Goal: Transaction & Acquisition: Purchase product/service

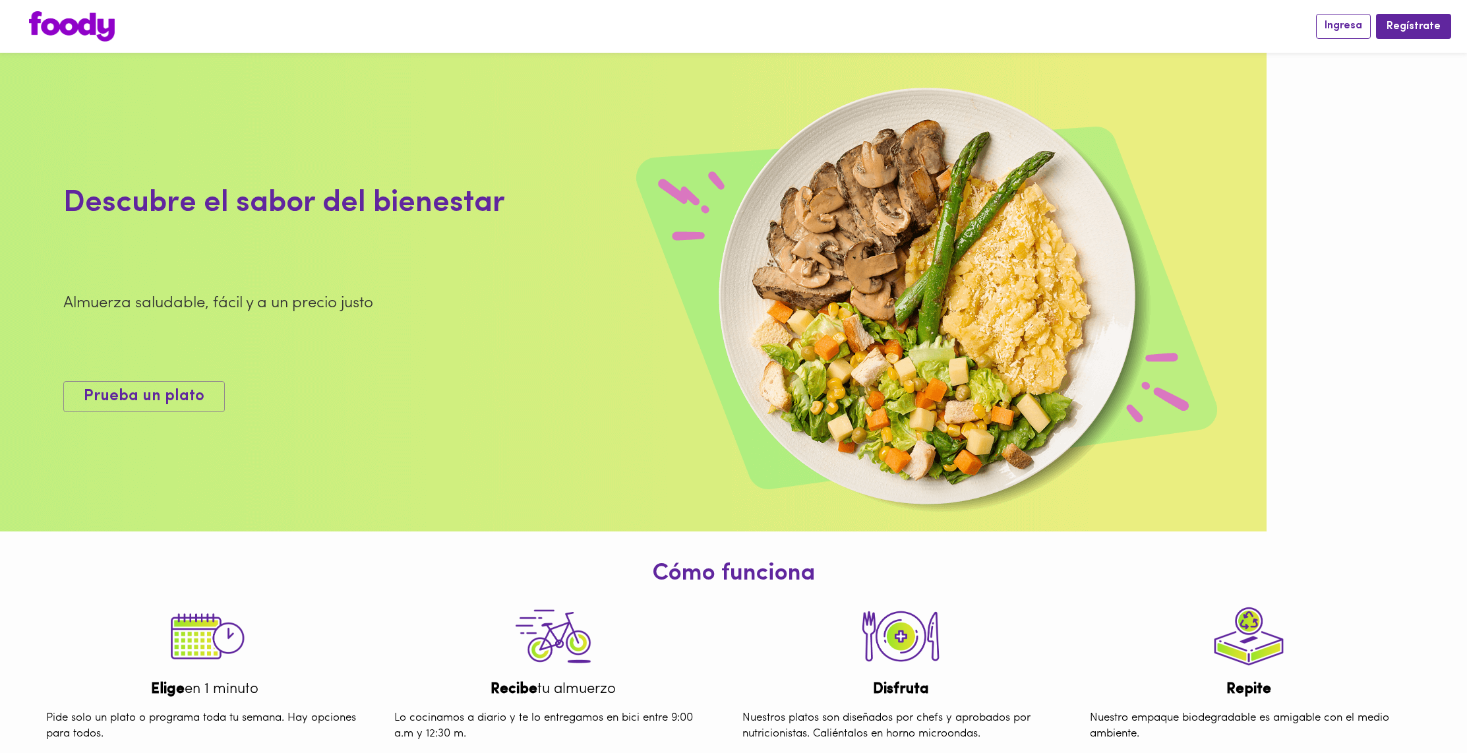
click at [1358, 25] on span "Ingresa" at bounding box center [1343, 26] width 38 height 13
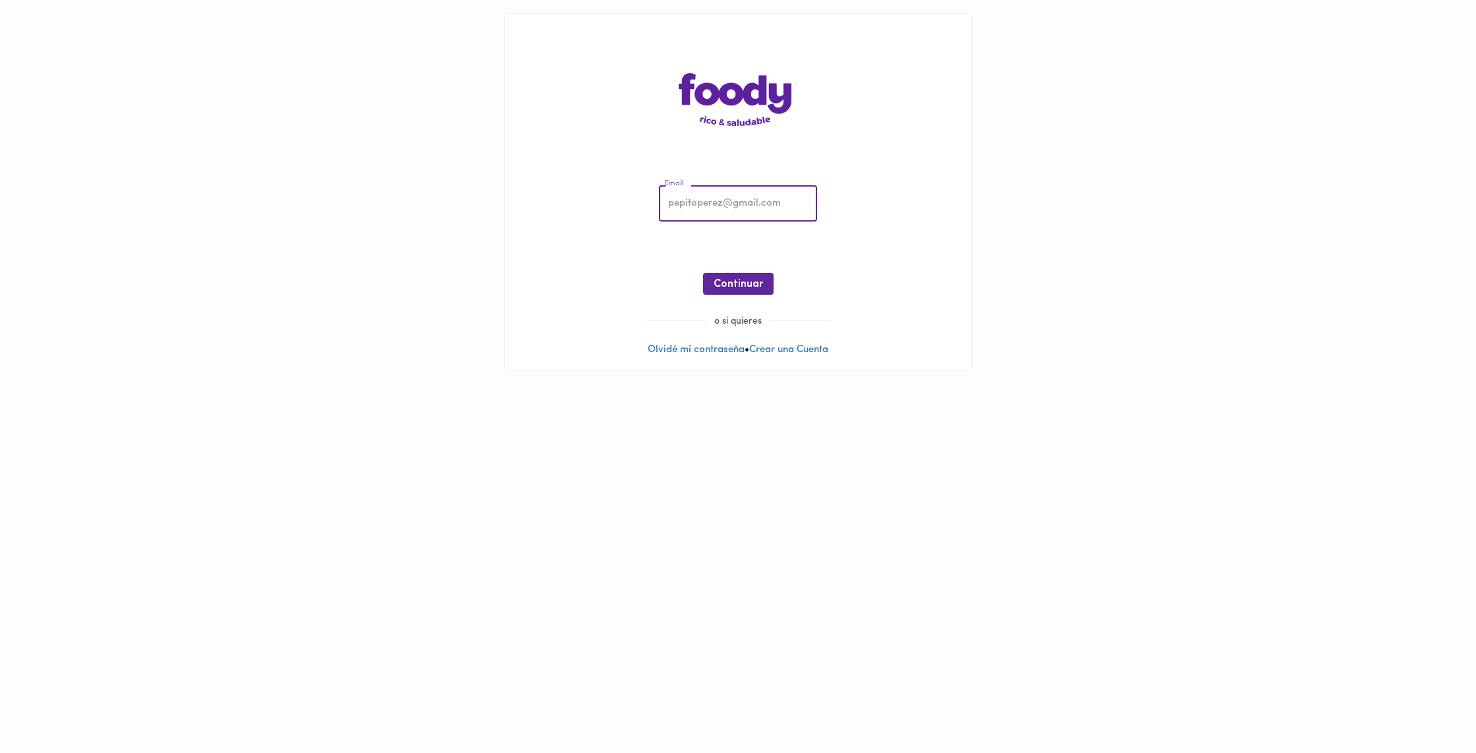
click at [792, 203] on input "email" at bounding box center [738, 204] width 158 height 36
click at [743, 204] on input "email" at bounding box center [738, 204] width 158 height 36
type input "[EMAIL_ADDRESS][DOMAIN_NAME]"
click at [744, 282] on span "Continuar" at bounding box center [738, 284] width 49 height 13
click at [751, 288] on span "Ingresar" at bounding box center [739, 284] width 42 height 13
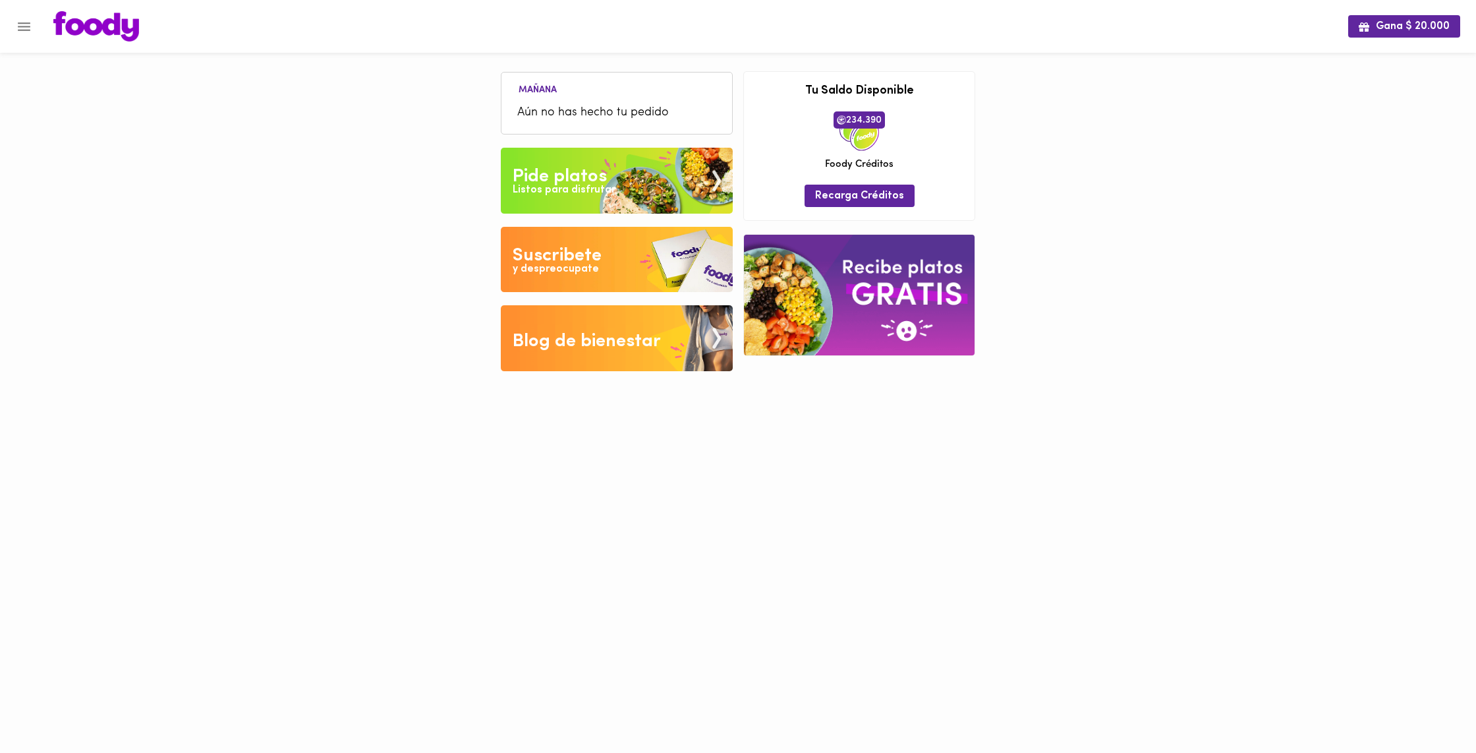
click at [604, 187] on div "Listos para disfrutar" at bounding box center [564, 190] width 103 height 15
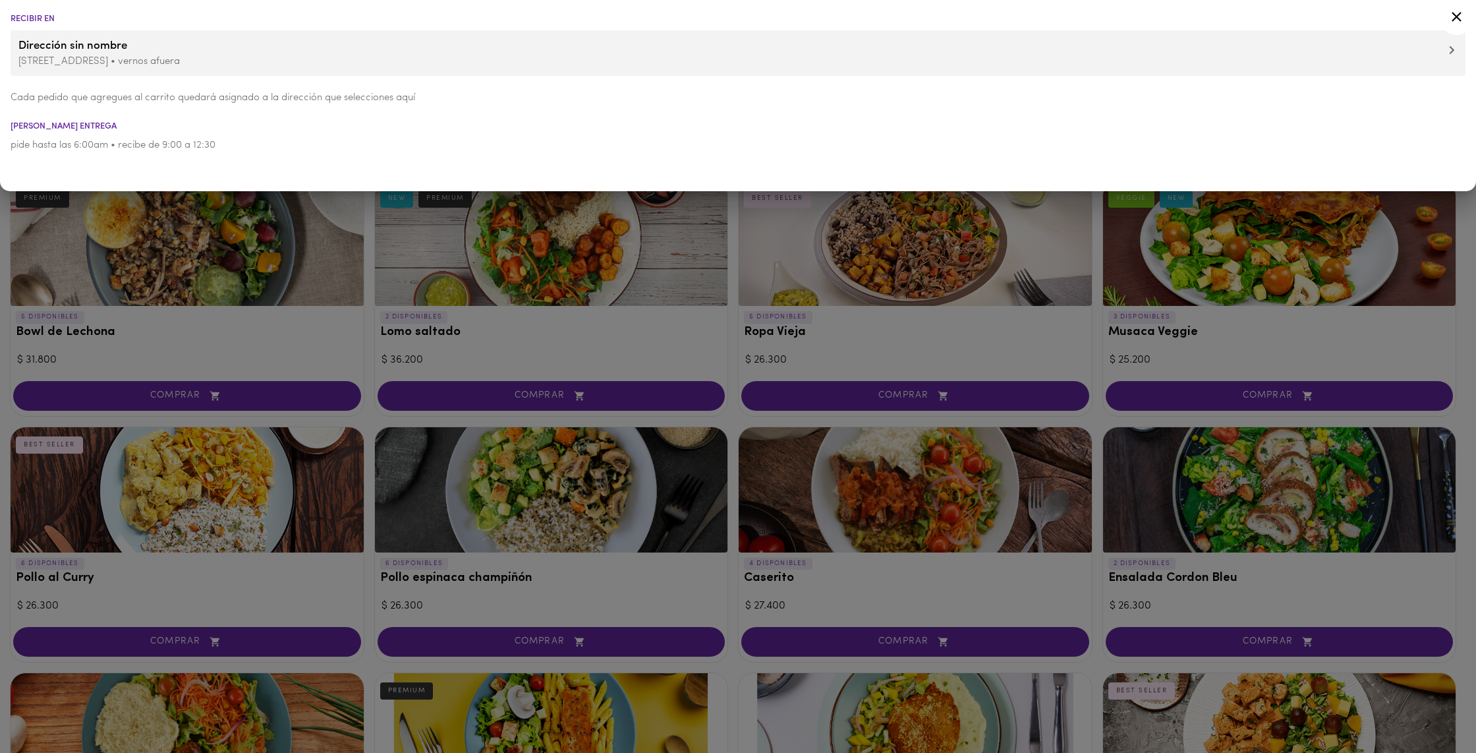
click at [1456, 13] on icon at bounding box center [1457, 17] width 16 height 16
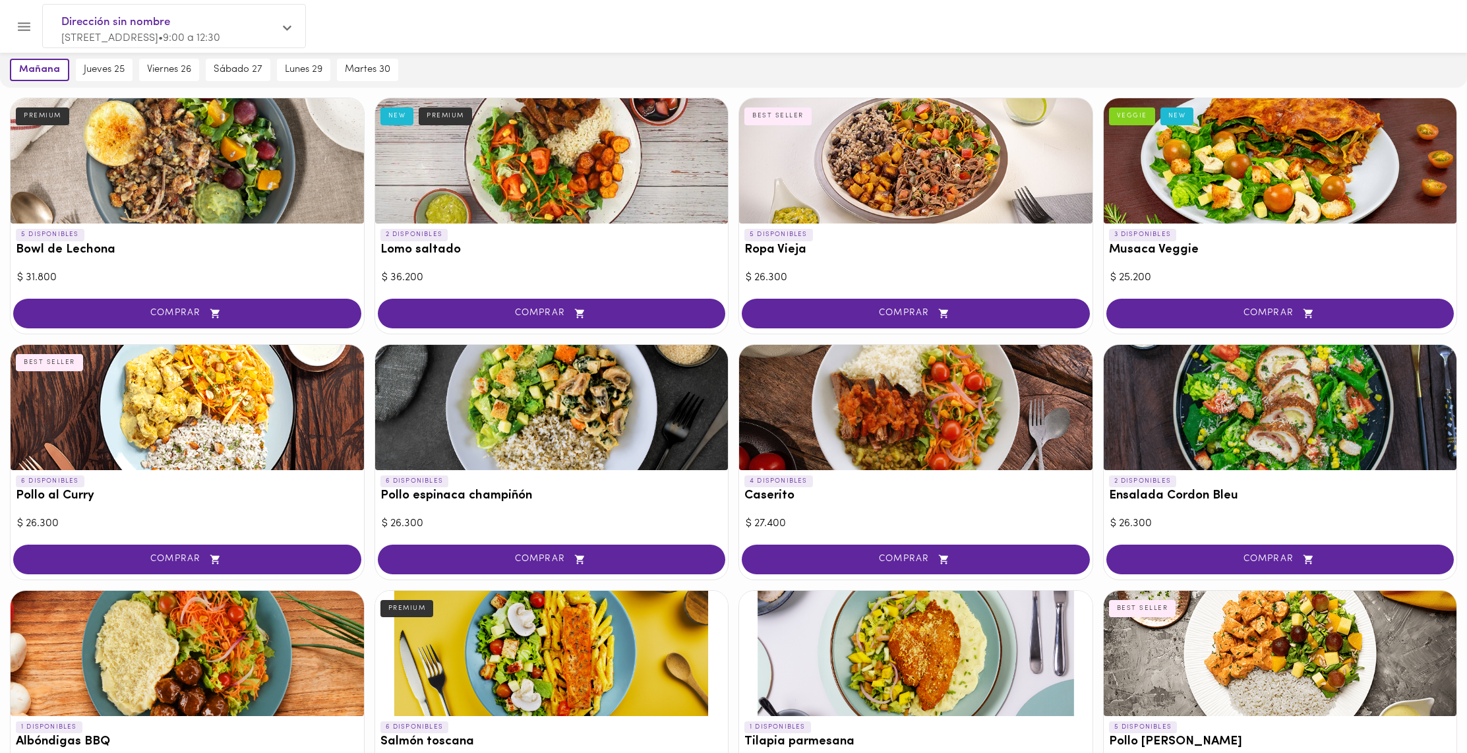
scroll to position [32, 0]
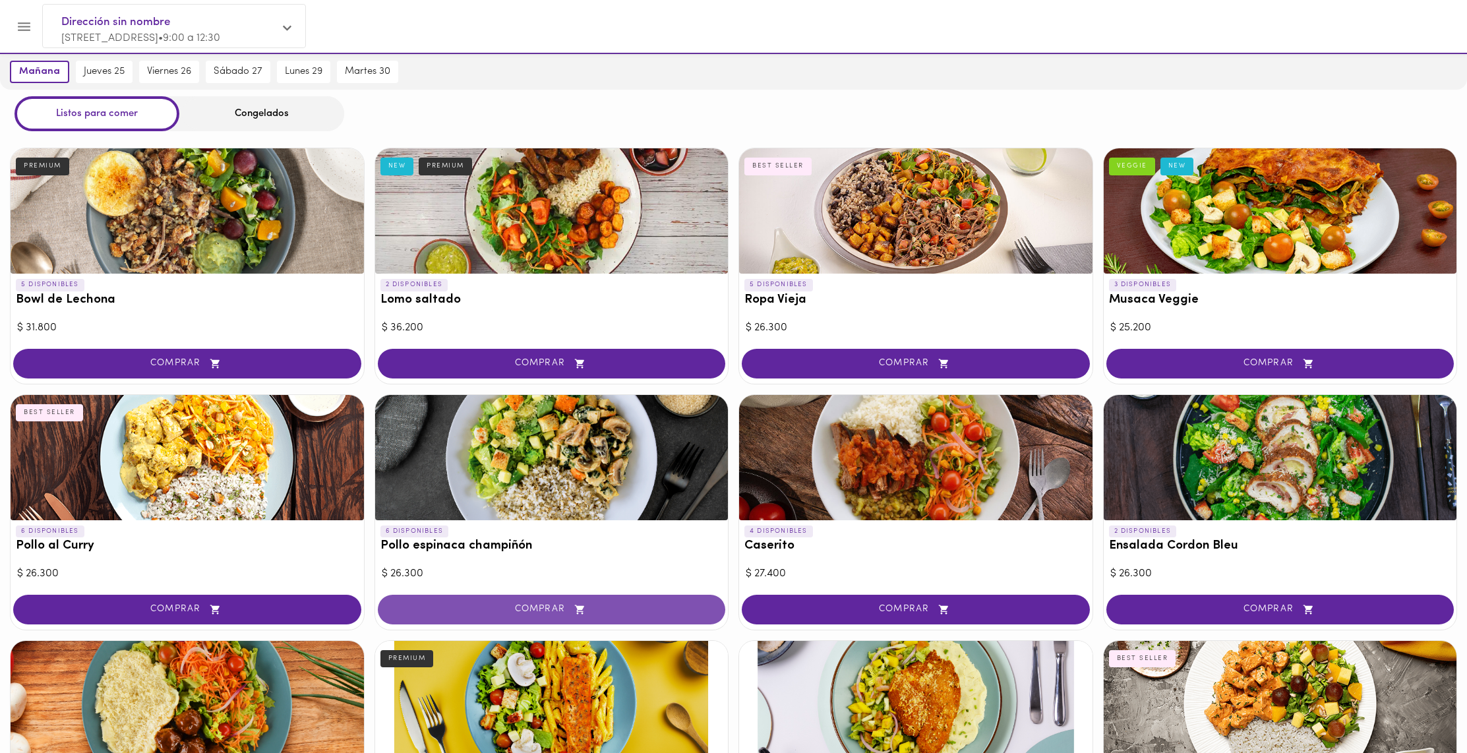
click at [486, 608] on span "COMPRAR" at bounding box center [551, 609] width 315 height 11
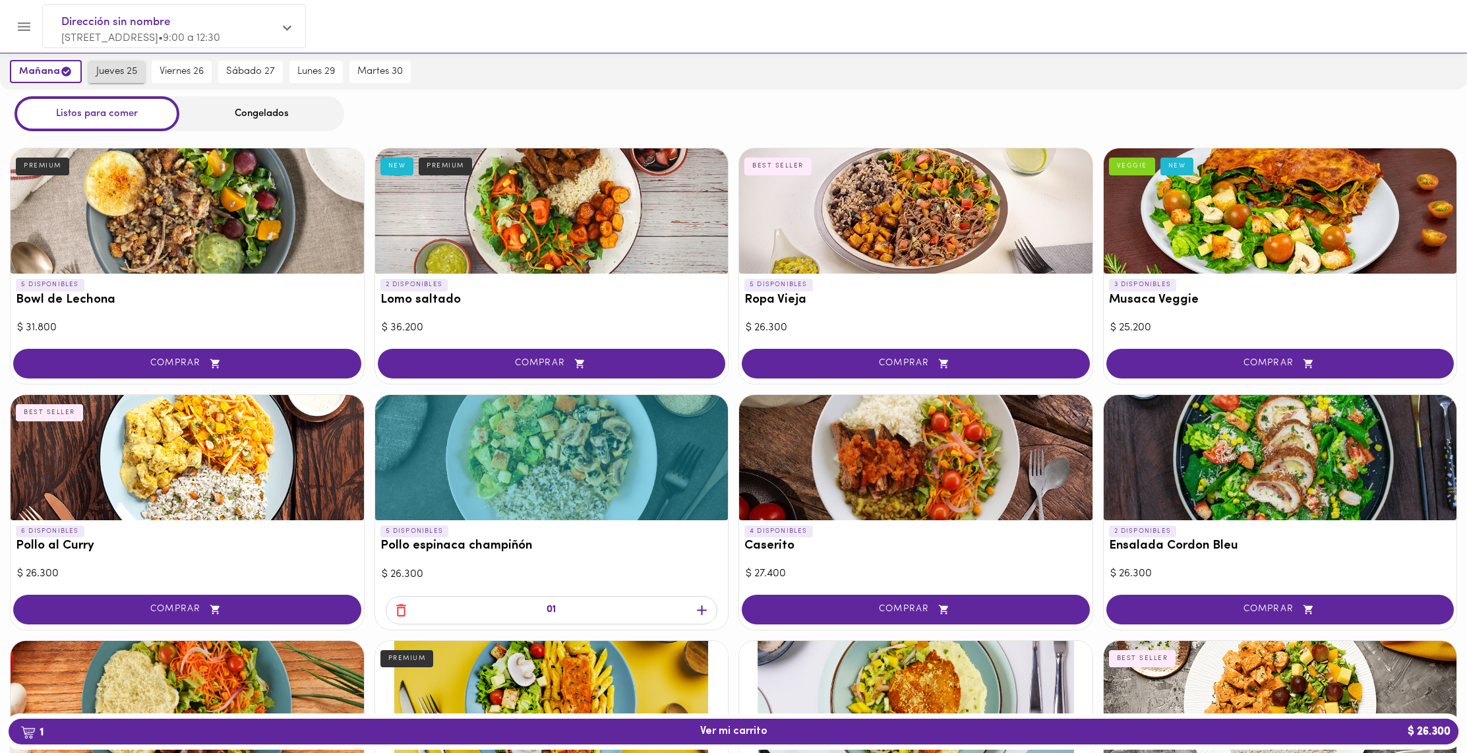
click at [118, 73] on span "jueves 25" at bounding box center [116, 72] width 41 height 12
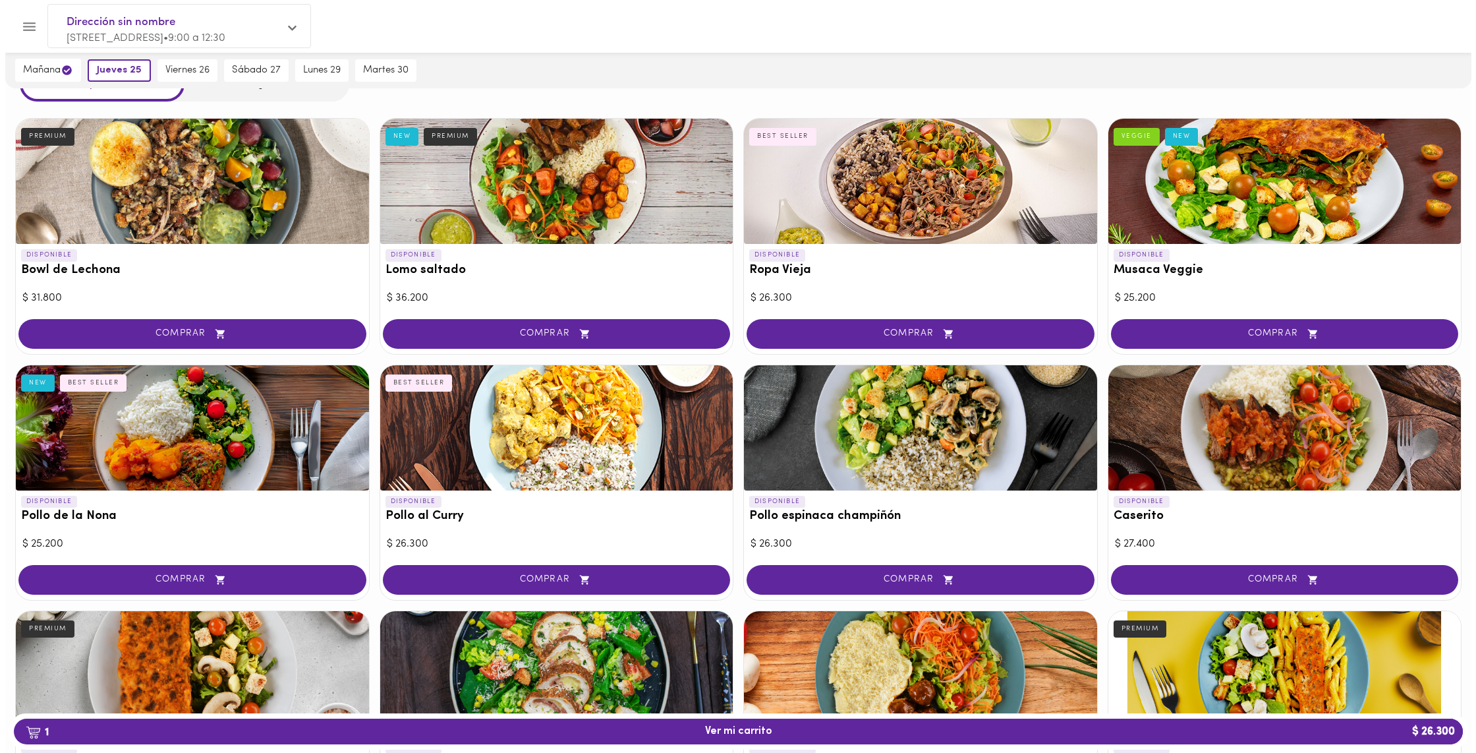
scroll to position [13, 0]
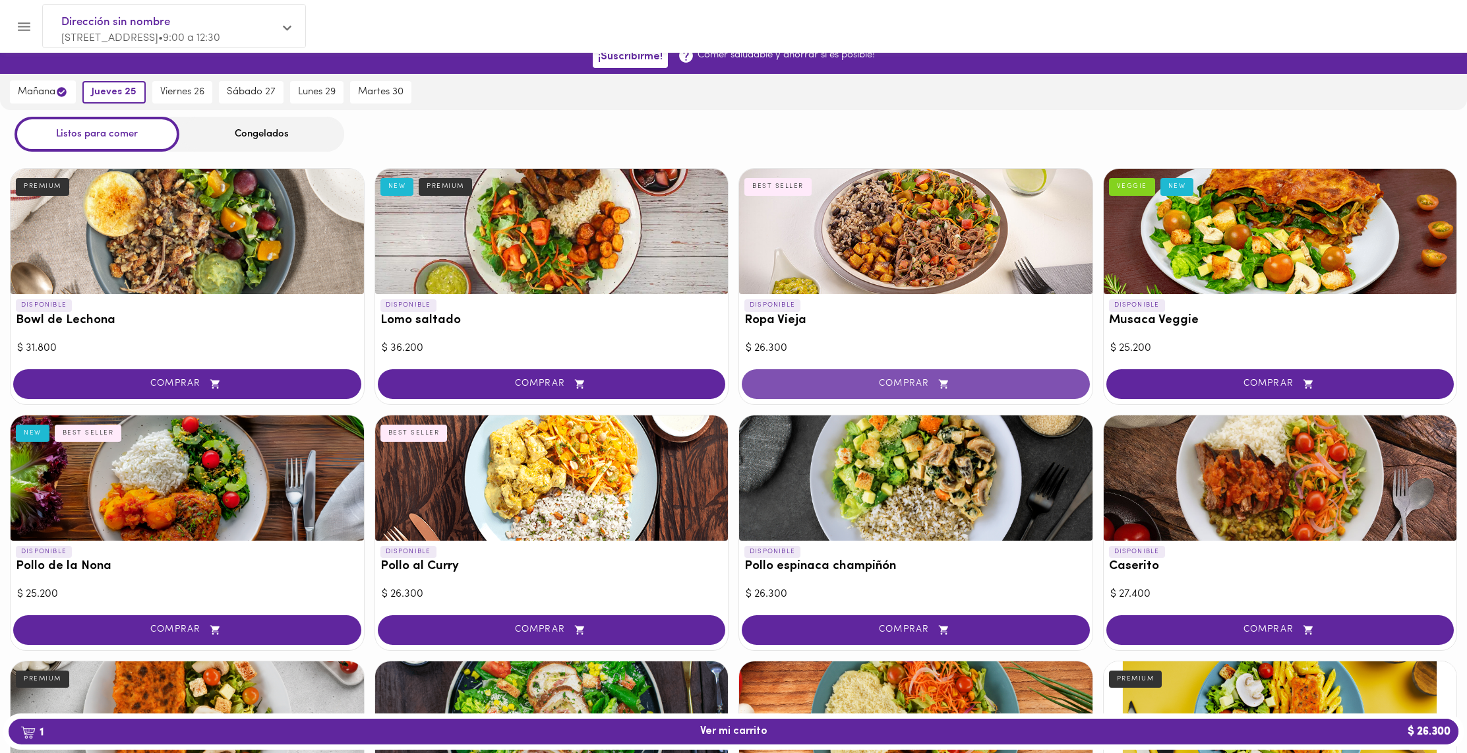
click at [993, 385] on span "COMPRAR" at bounding box center [915, 383] width 315 height 11
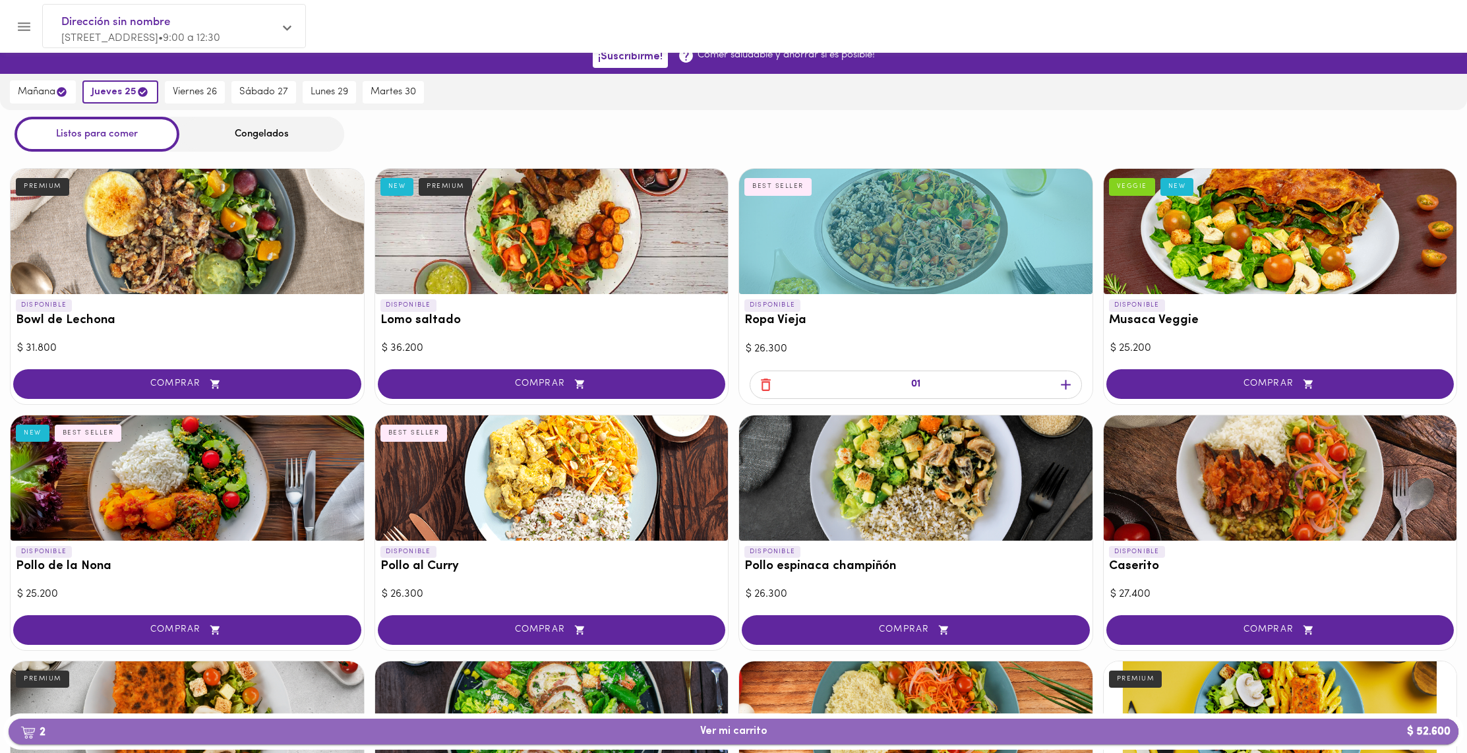
click at [870, 731] on span "2 Ver mi carrito $ 52.600" at bounding box center [733, 731] width 1428 height 13
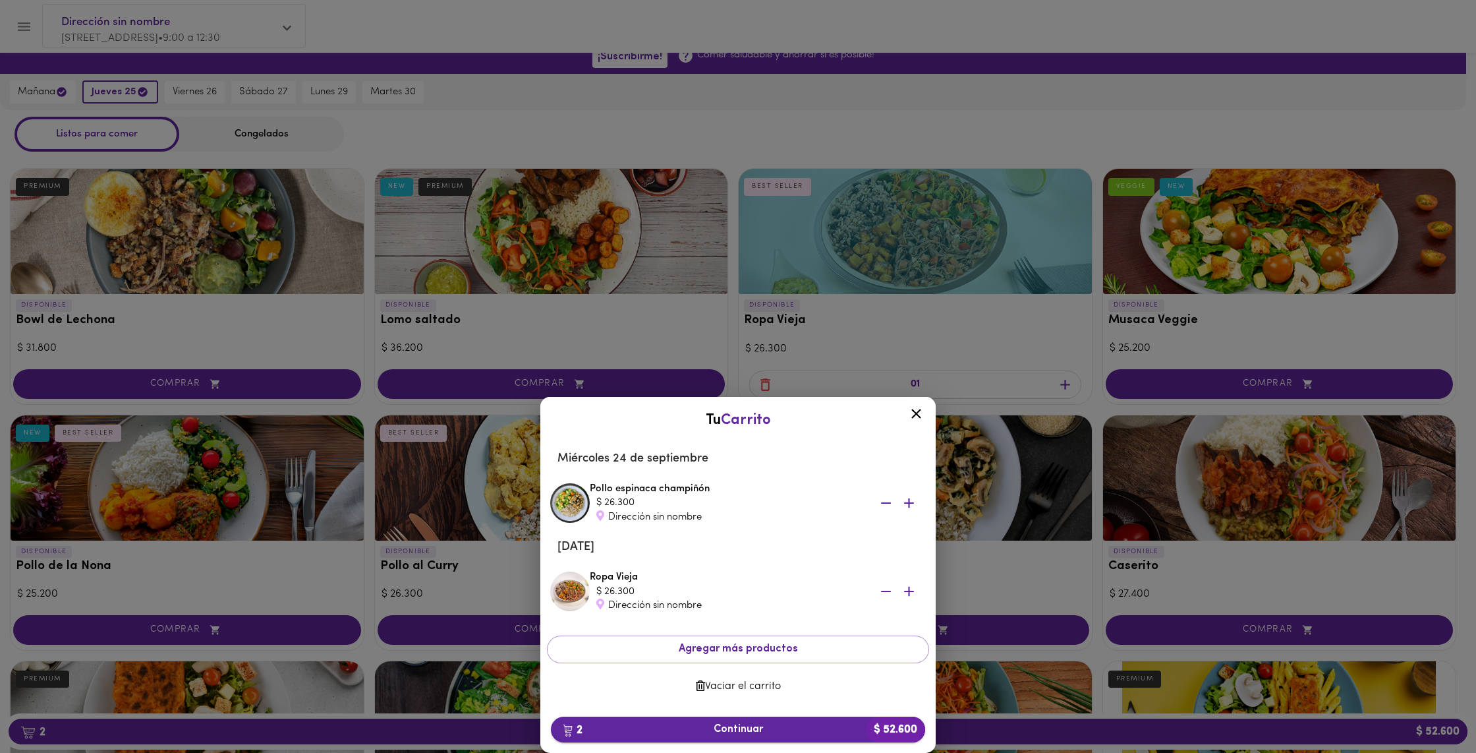
click at [817, 733] on span "2 Continuar $ 52.600" at bounding box center [738, 729] width 353 height 13
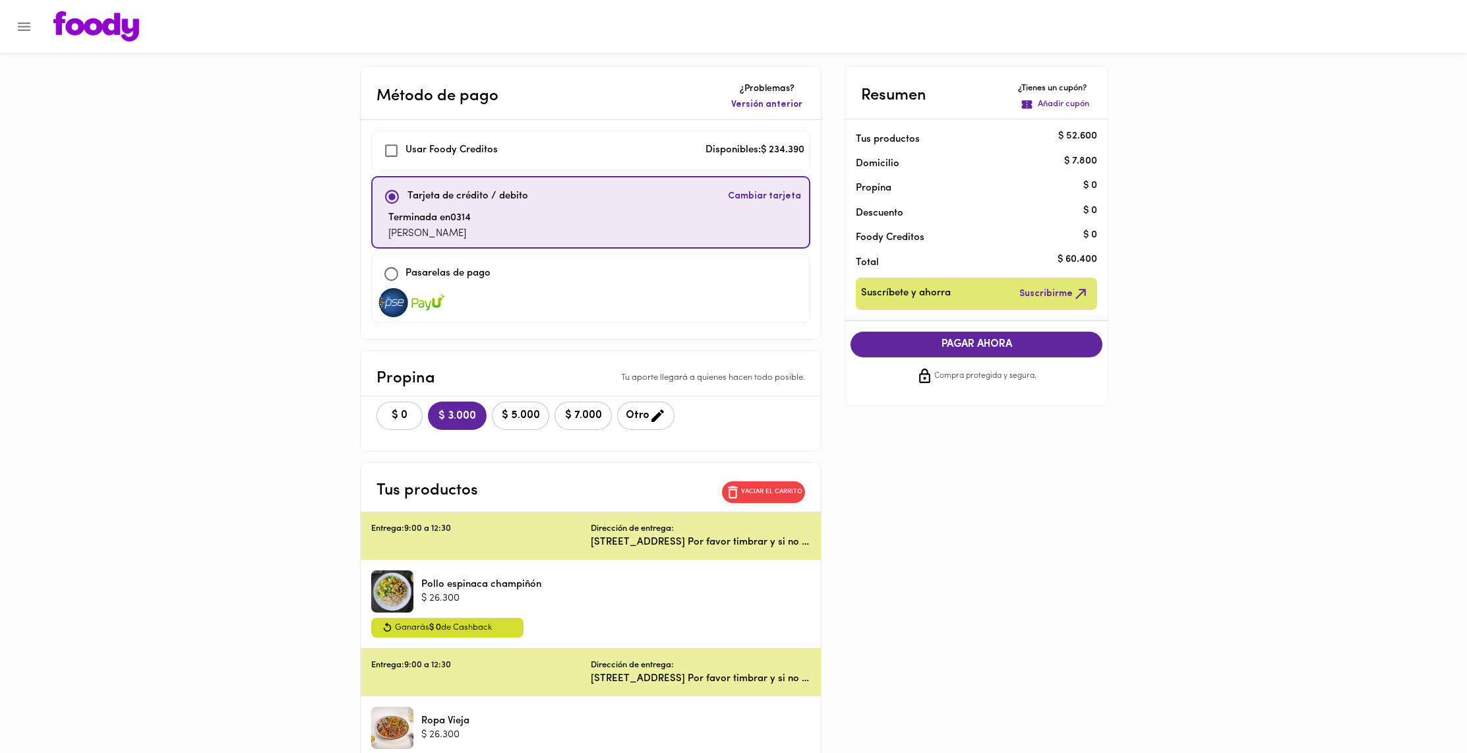
checkbox input "true"
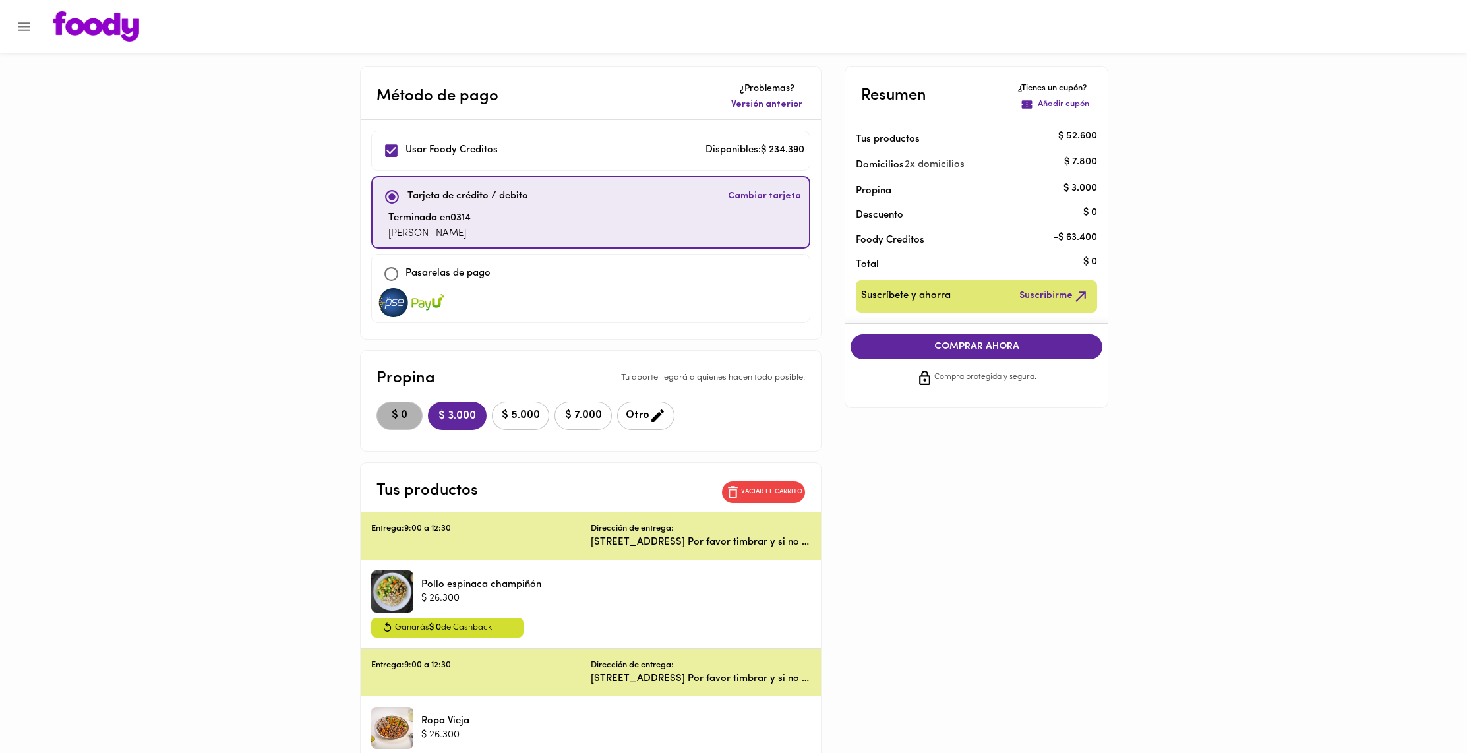
click at [389, 414] on span "$ 0" at bounding box center [399, 415] width 29 height 13
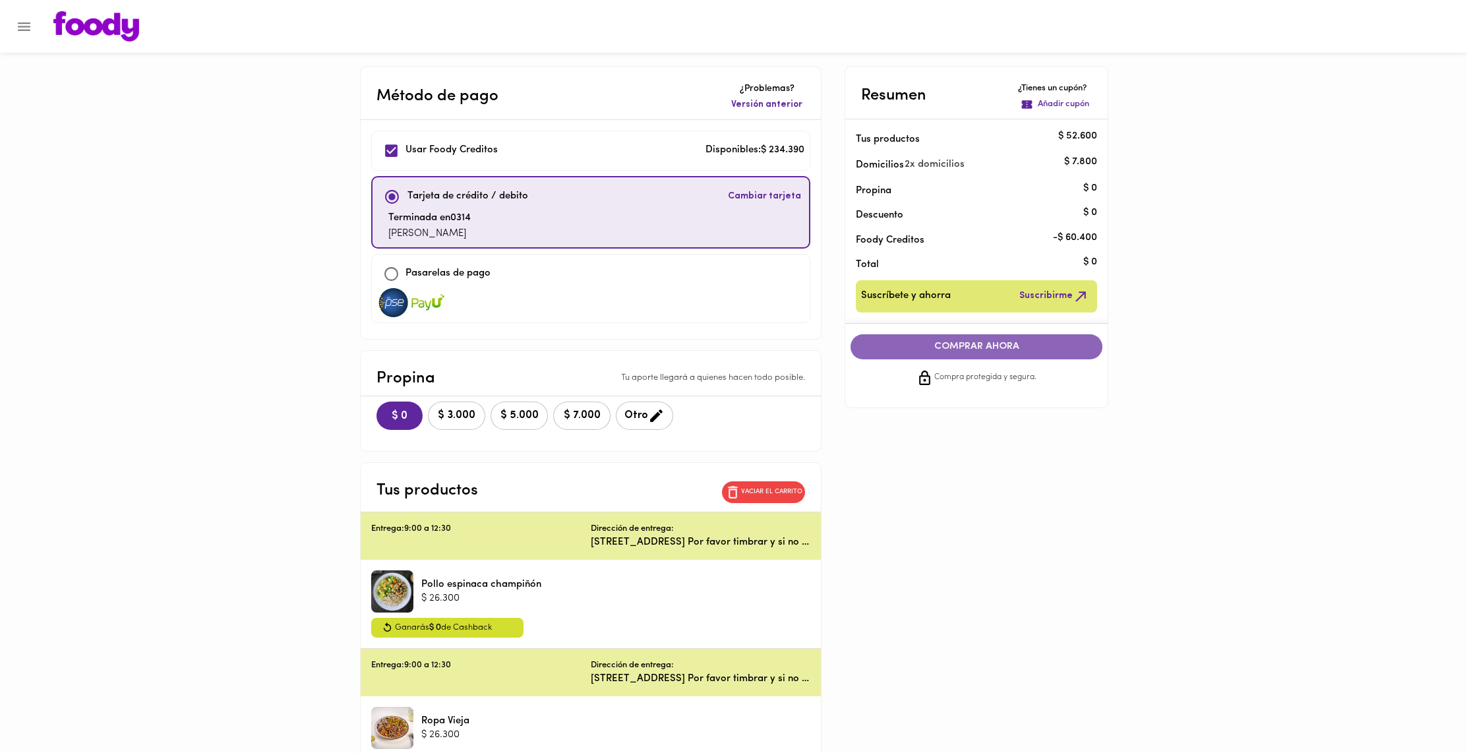
click at [1022, 346] on span "COMPRAR AHORA" at bounding box center [975, 347] width 225 height 12
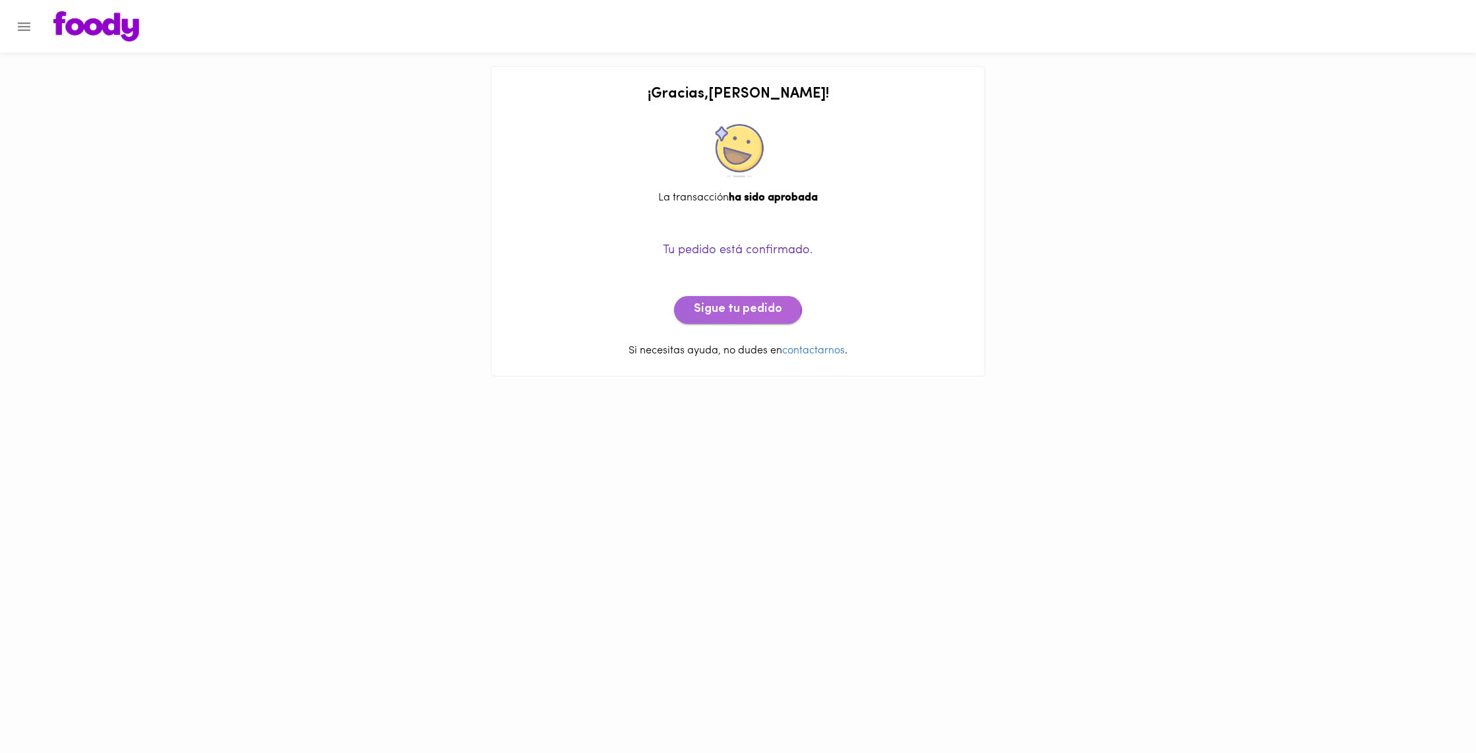
click at [693, 303] on button "Sigue tu pedido" at bounding box center [738, 310] width 128 height 28
